Goal: Use online tool/utility: Use online tool/utility

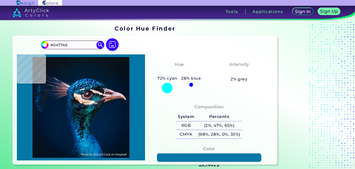
click at [88, 81] on img at bounding box center [81, 107] width 123 height 101
type input "#1d69ac"
type input "#1D69AC"
type input "#f2e4dc"
type input "#F2E4DC"
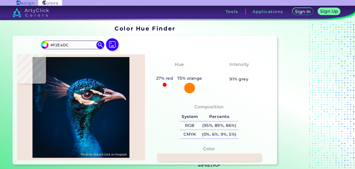
type input "#051e21"
type input "#051E21"
type input "#0d1116"
type input "#0D1116"
type input "#ab888f"
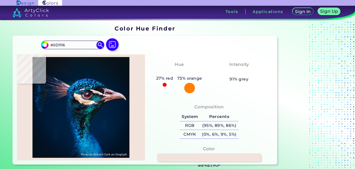
type input "#AB888F"
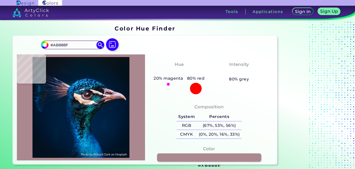
type input "#d9baca"
type input "#D9BACA"
type input "#0a5c64"
type input "#0A5C64"
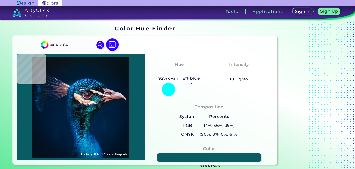
type input "#239299"
type input "#0a2f2f"
type input "#0A2F2F"
type input "#003f41"
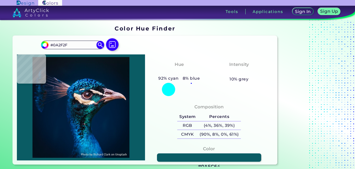
type input "#003F41"
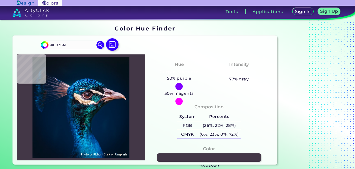
type input "#0c6971"
type input "#0C6971"
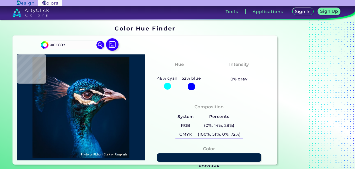
type input "#002348"
type input "#002142"
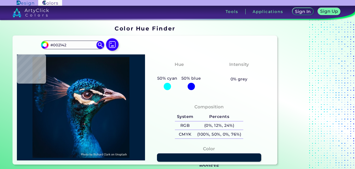
type input "#001d3b"
type input "#001D3B"
type input "#bc9cab"
type input "#BC9CAB"
type input "#021f36"
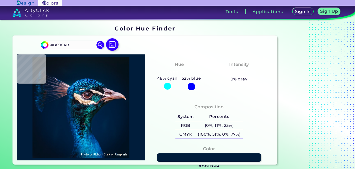
type input "#021F36"
type input "#001c34"
type input "#001C34"
type input "#001c33"
type input "#001C33"
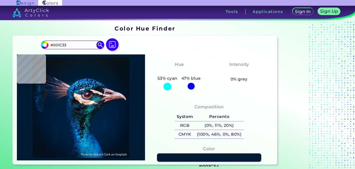
type input "#011b34"
type input "#011B34"
type input "#001e34"
type input "#001E34"
type input "#001c32"
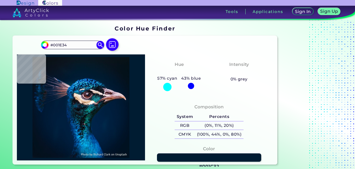
type input "#001C32"
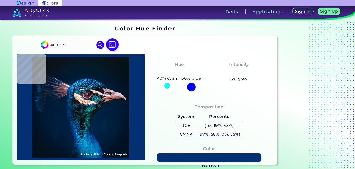
type input "#033073"
type input "#f9ece7"
type input "#F9ECE7"
type input "#b89168"
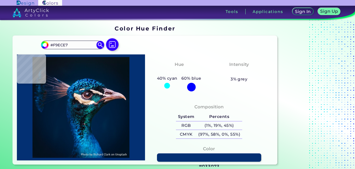
type input "#B89168"
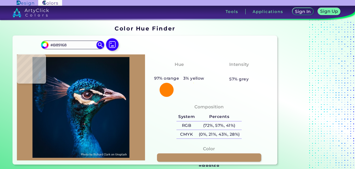
type input "#ffedd4"
type input "#FFEDD4"
type input "#8e4140"
type input "#8E4140"
type input "#000000"
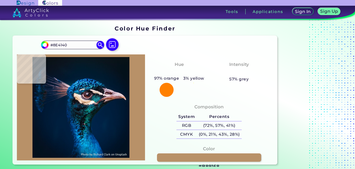
type input "#000000"
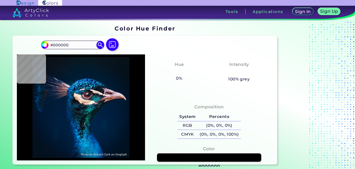
type input "#e1cfdb"
type input "#E1CFDB"
type input "#e2d0e0"
type input "#E2D0E0"
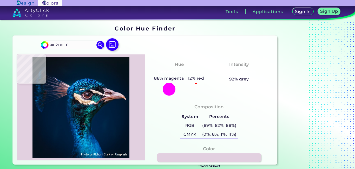
type input "#b2716e"
type input "#B2716E"
type input "#715151"
type input "#966a60"
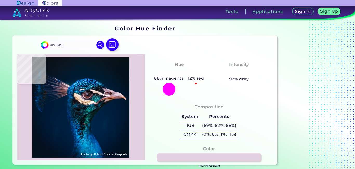
type input "#966A60"
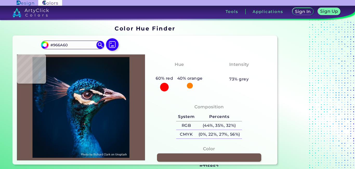
type input "#715852"
type input "#0b2f44"
type input "#0B2F44"
type input "#0a242b"
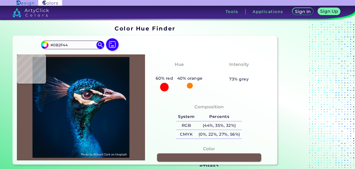
type input "#0A242B"
type input "#0a2028"
type input "#0A2028"
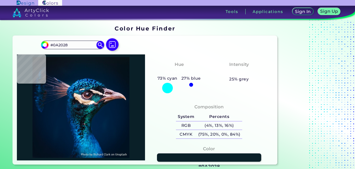
type input "#002448"
type input "#012348"
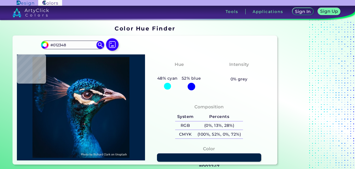
type input "#002247"
type input "#012348"
type input "#00254b"
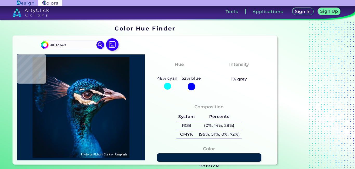
type input "#00254B"
type input "#27788a"
type input "#27788A"
type input "#3b6782"
type input "#3B6782"
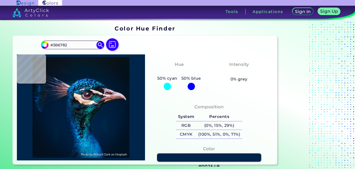
type input "#eddbc7"
type input "#EDDBC7"
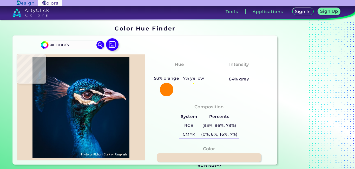
type input "#fdfbf6"
type input "#FDFBF6"
type input "#fbfbf5"
type input "#FBFBF5"
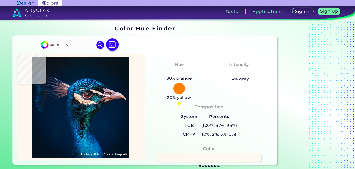
type input "#fef8ef"
type input "#FEF8EF"
type input "#62c7c7"
type input "#62C7C7"
type input "#003137"
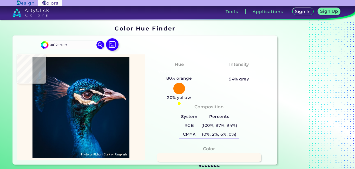
type input "#003137"
type input "#00556e"
type input "#00556E"
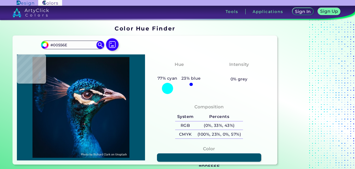
type input "#181f2a"
type input "#181F2A"
type input "#2d2432"
type input "#2D2432"
type input "#2b2131"
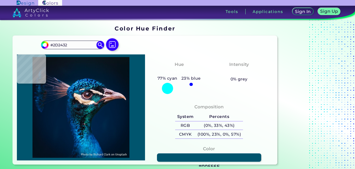
type input "#2B2131"
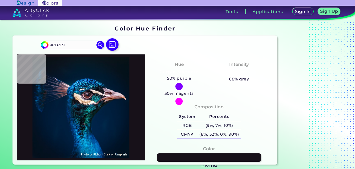
type input "#171119"
type input "#09070d"
type input "#09070D"
type input "#fdf7f7"
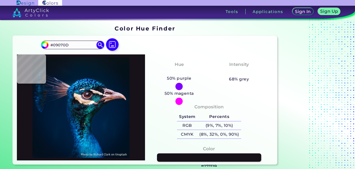
type input "#FDF7F7"
type input "#38313a"
type input "#38313A"
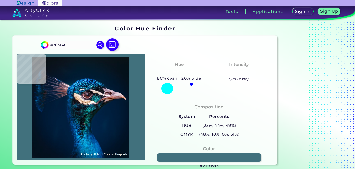
type input "#41717d"
type input "#41717D"
type input "#0b2a49"
type input "#0B2A49"
type input "#001a3a"
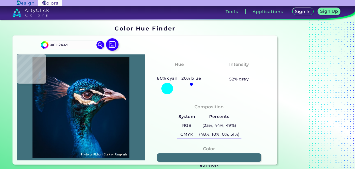
type input "#001A3A"
type input "#002a5c"
type input "#002A5C"
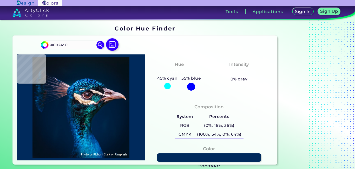
type input "#013a71"
type input "#013A71"
type input "#003871"
type input "#004479"
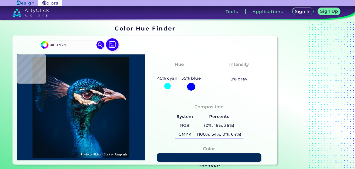
type input "#004479"
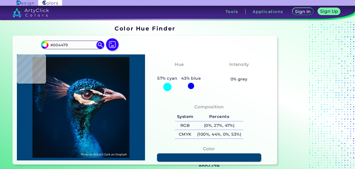
type input "#225964"
type input "#002143"
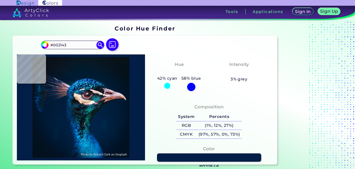
type input "#021e46"
type input "#021E46"
type input "#000000"
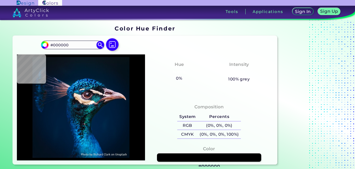
click at [177, 109] on div "Composition System Percents RGB (0%, 0%, 0%) CMYK (0%, 0%, 0%, 100%)" at bounding box center [209, 122] width 120 height 42
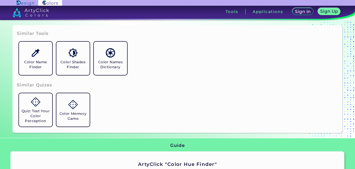
scroll to position [135, 0]
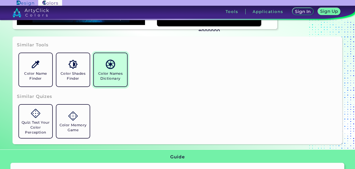
click at [108, 76] on h5 "Color Names Dictionary" at bounding box center [110, 76] width 29 height 10
